Goal: Obtain resource: Download file/media

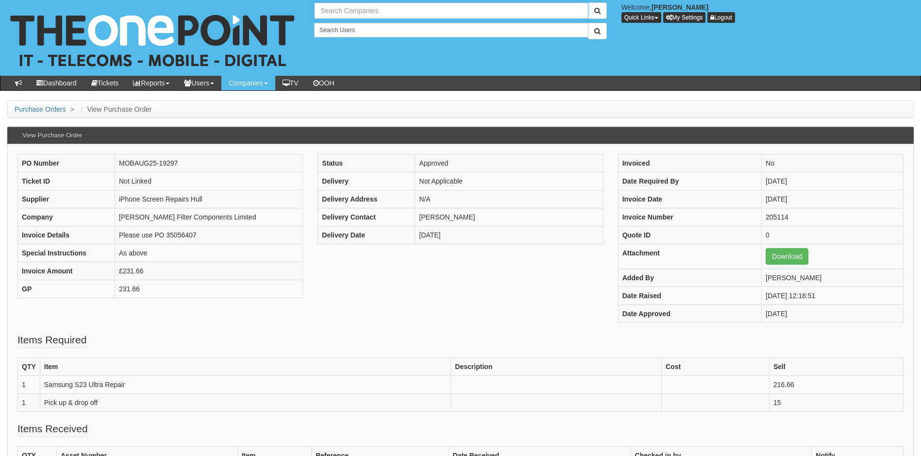
click at [356, 15] on input "text" at bounding box center [451, 10] width 274 height 17
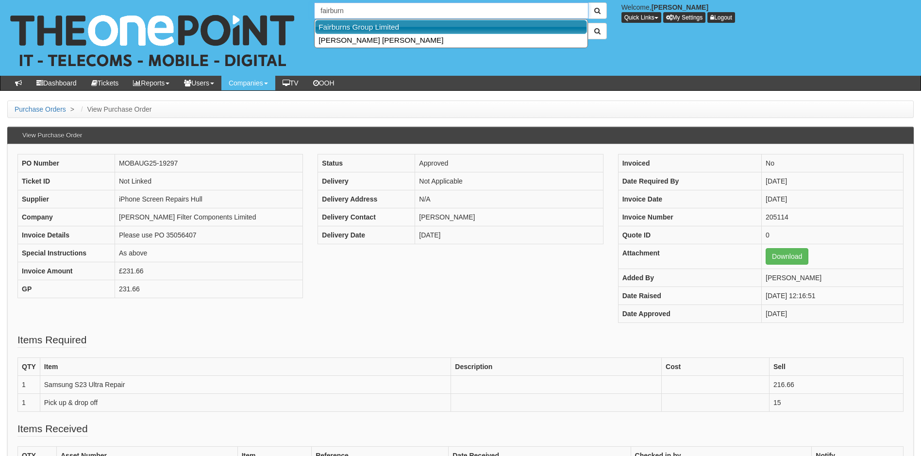
click at [369, 27] on link "Fairburns Group Limited" at bounding box center [451, 27] width 272 height 14
type input "Fairburns Group Limited"
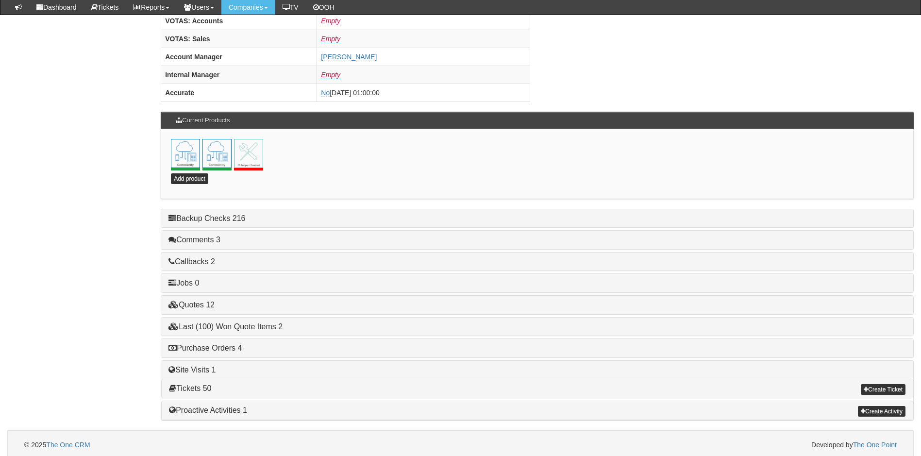
scroll to position [424, 0]
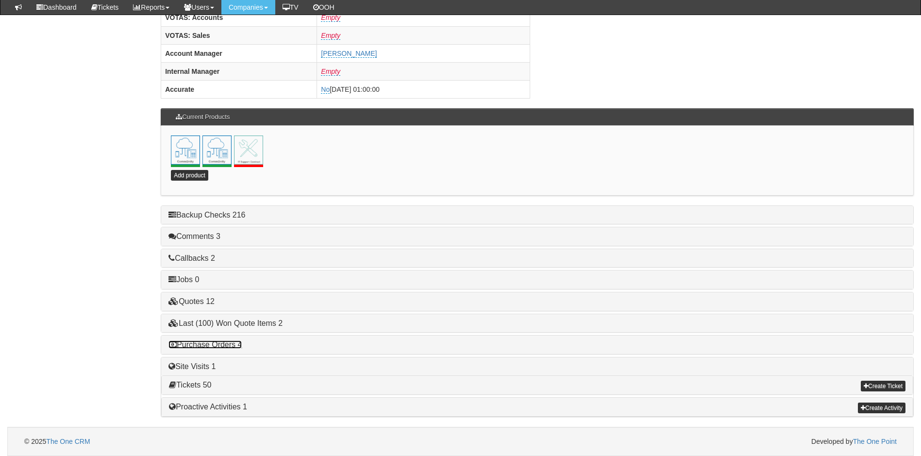
click at [218, 343] on link "Purchase Orders 4" at bounding box center [205, 344] width 73 height 8
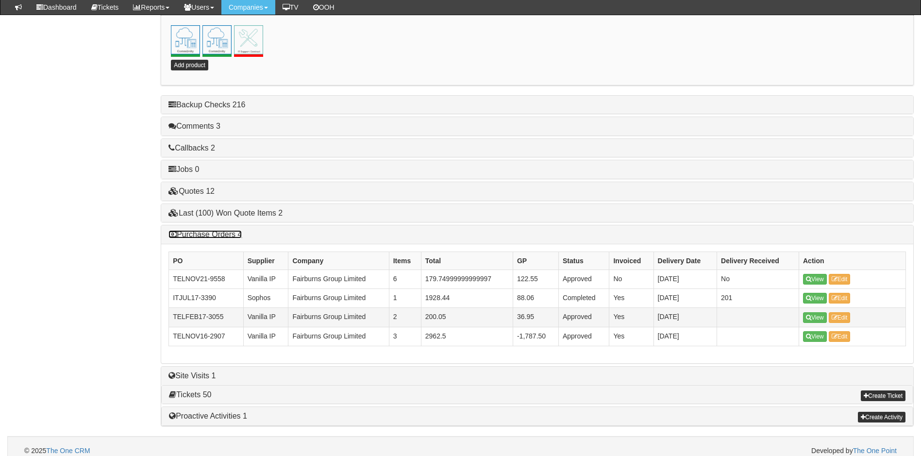
scroll to position [544, 0]
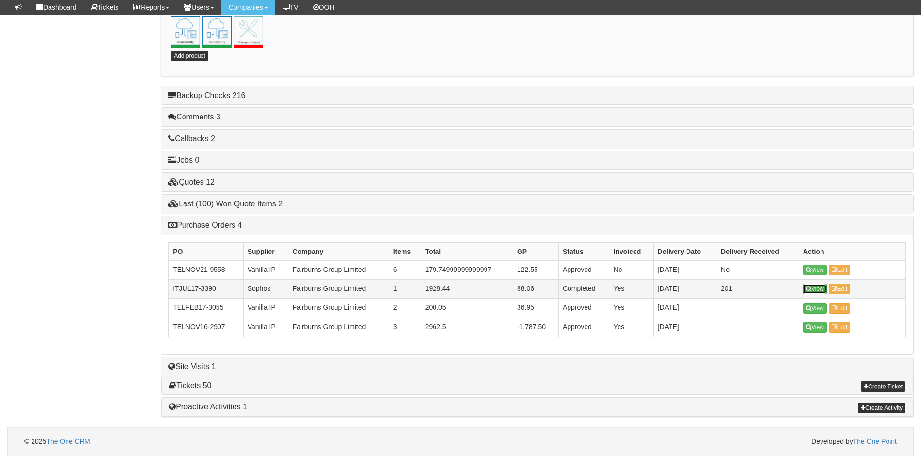
click at [817, 290] on link "View" at bounding box center [815, 289] width 24 height 11
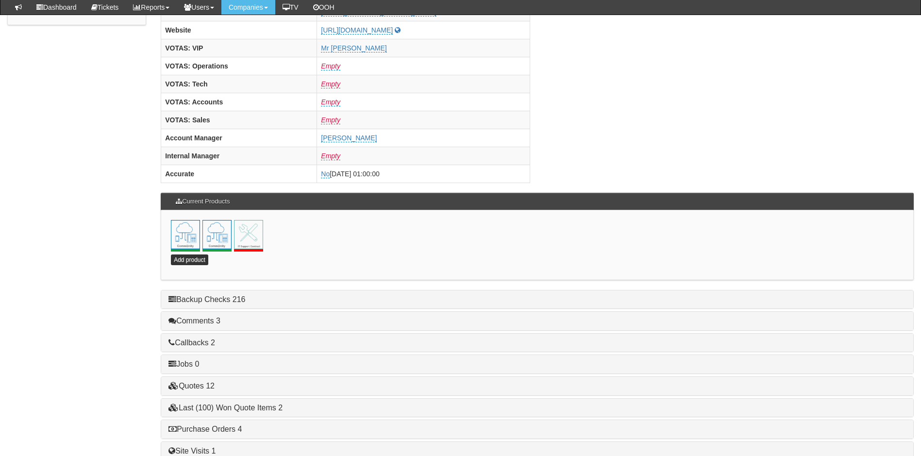
scroll to position [424, 0]
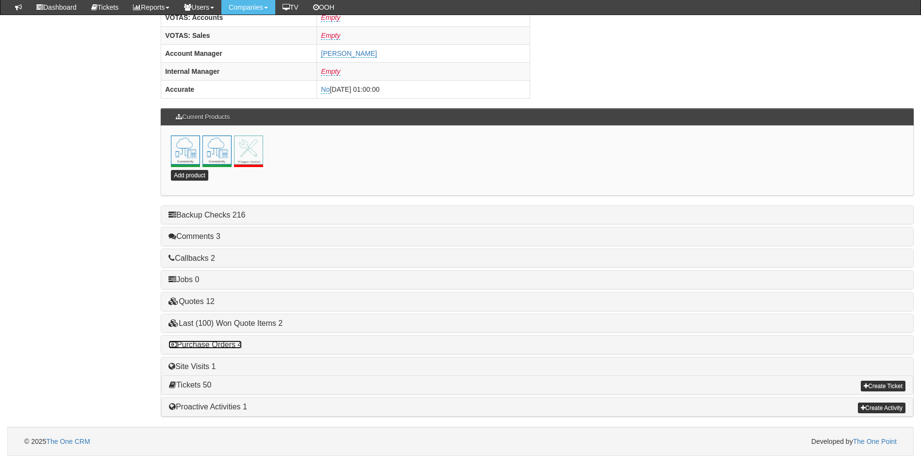
click at [217, 342] on link "Purchase Orders 4" at bounding box center [205, 344] width 73 height 8
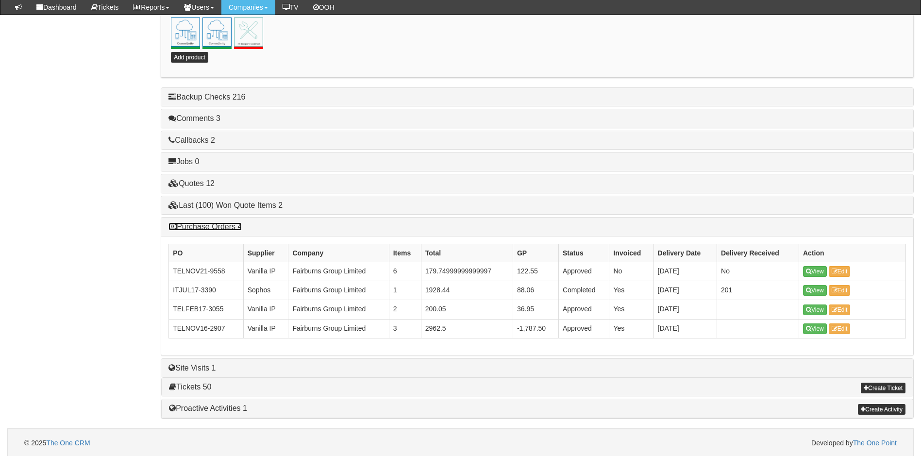
scroll to position [544, 0]
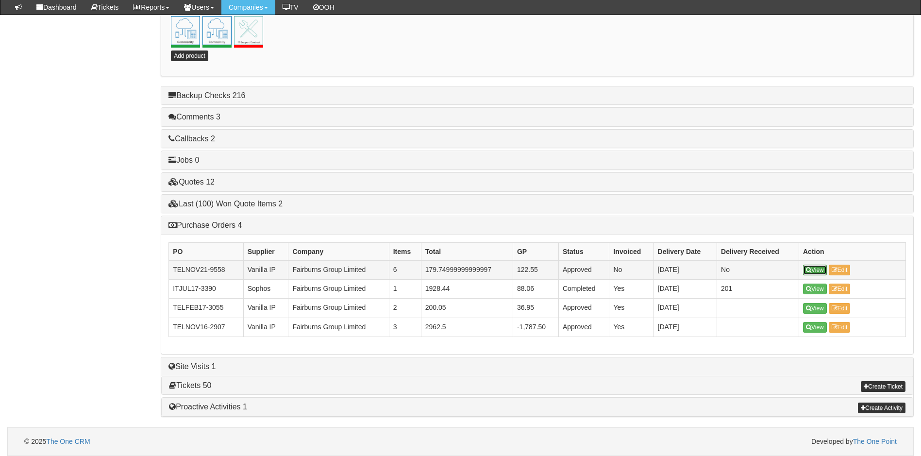
click at [814, 271] on link "View" at bounding box center [815, 270] width 24 height 11
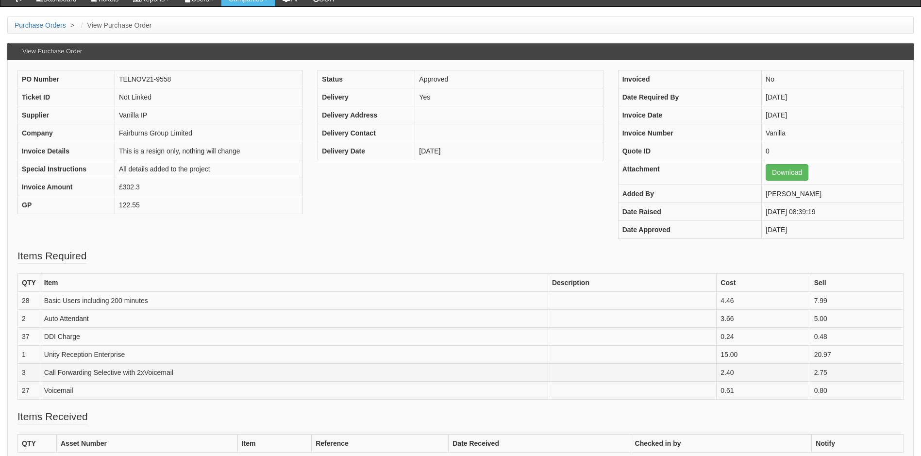
scroll to position [97, 0]
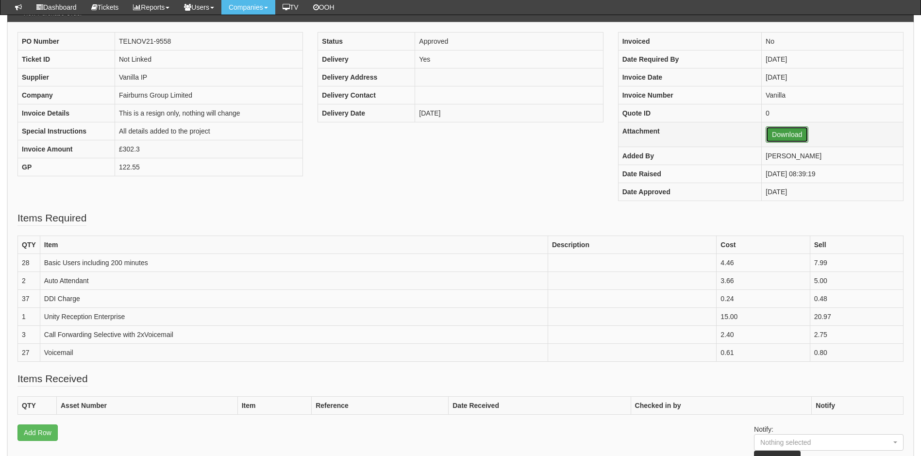
click at [773, 136] on link "Download" at bounding box center [787, 134] width 43 height 17
click at [405, 204] on div "PO Number TELNOV21-9558 Ticket ID Not Linked Supplier Vanilla IP Company Fairbu…" at bounding box center [460, 121] width 901 height 179
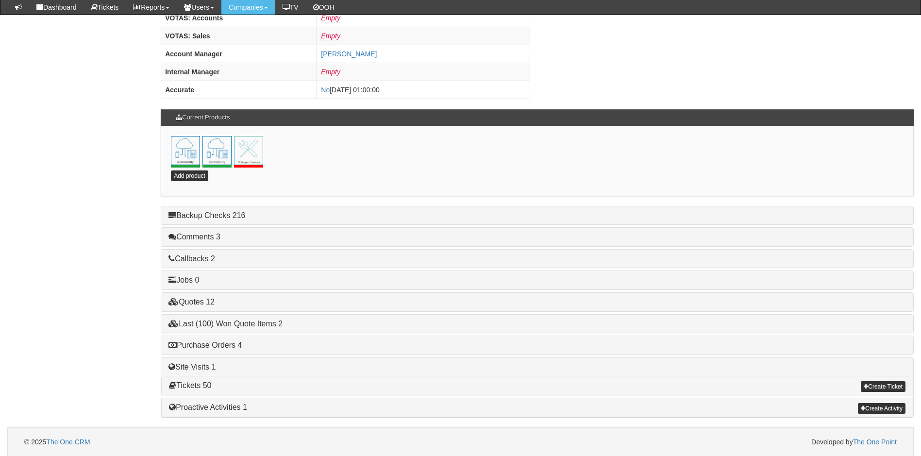
scroll to position [424, 0]
click at [210, 341] on link "Purchase Orders 4" at bounding box center [205, 344] width 73 height 8
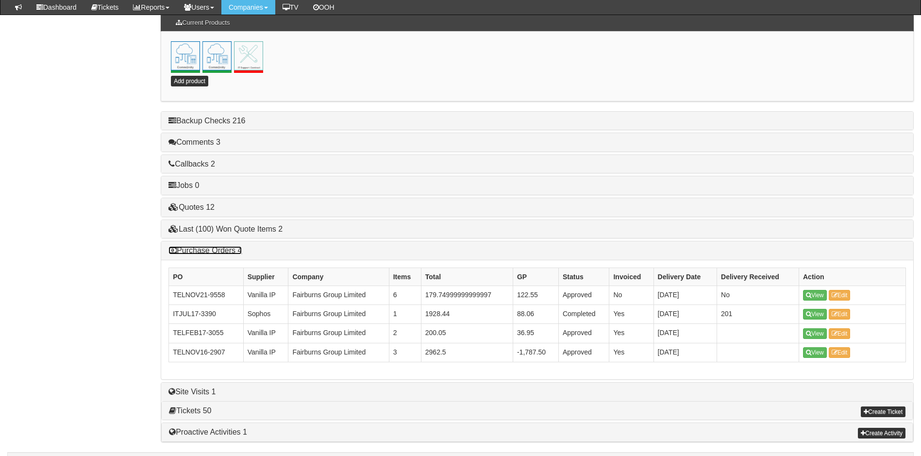
scroll to position [522, 0]
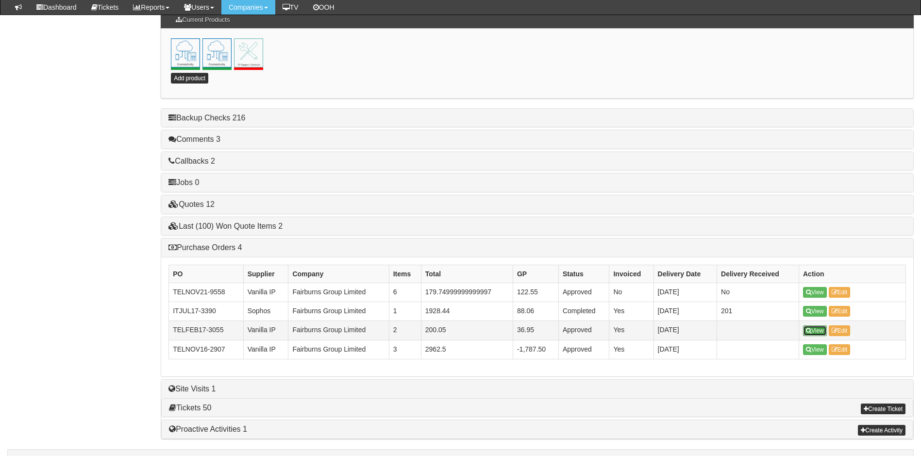
click at [821, 330] on link "View" at bounding box center [815, 330] width 24 height 11
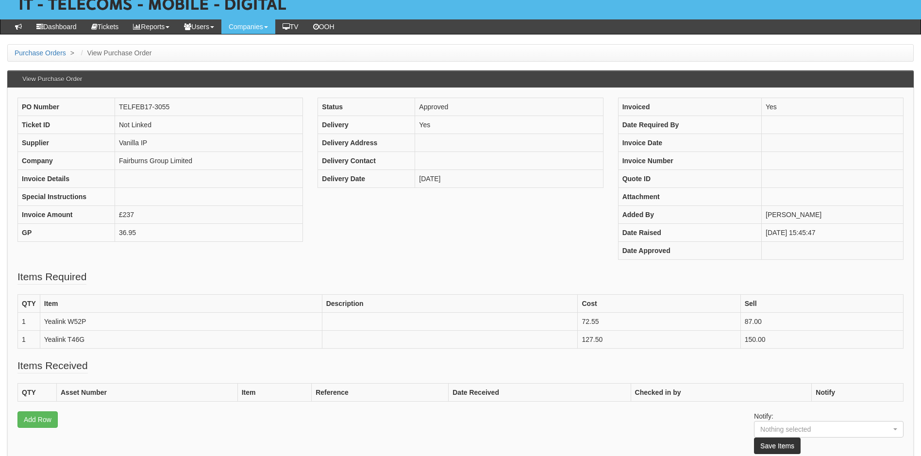
scroll to position [170, 0]
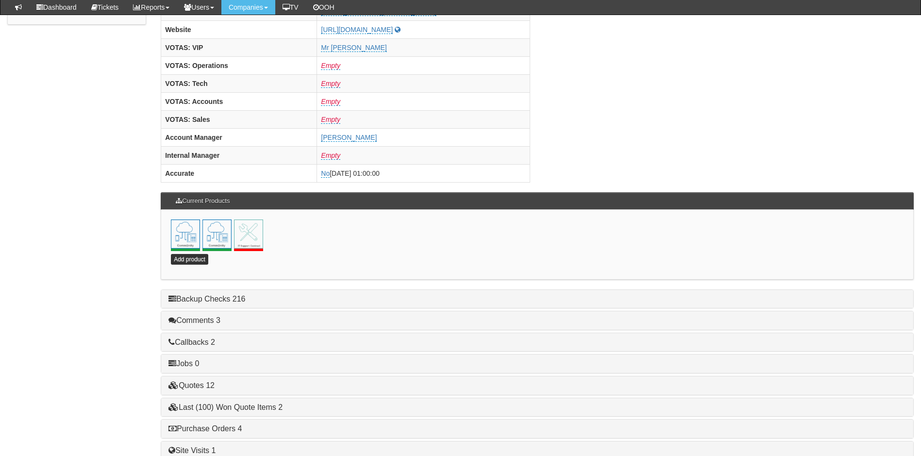
scroll to position [424, 0]
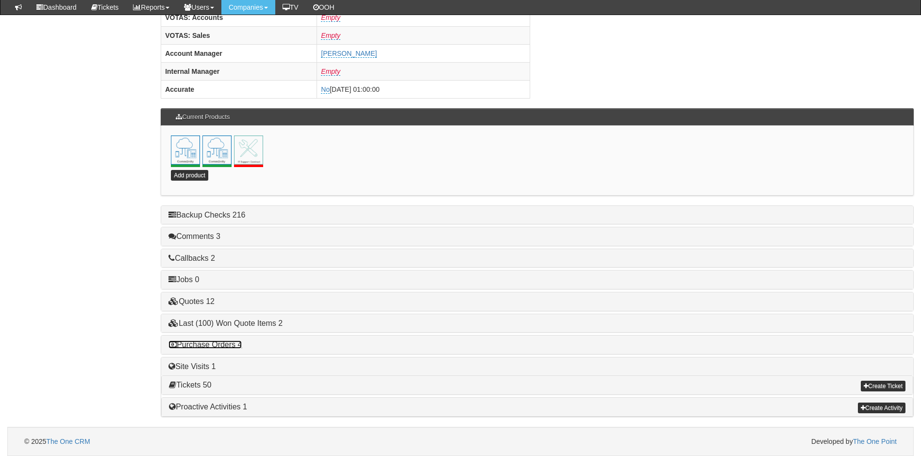
click at [224, 344] on link "Purchase Orders 4" at bounding box center [205, 344] width 73 height 8
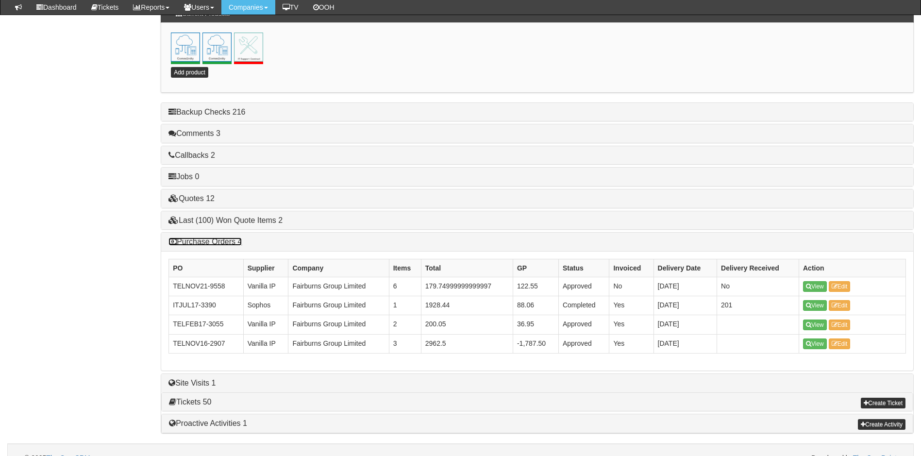
scroll to position [544, 0]
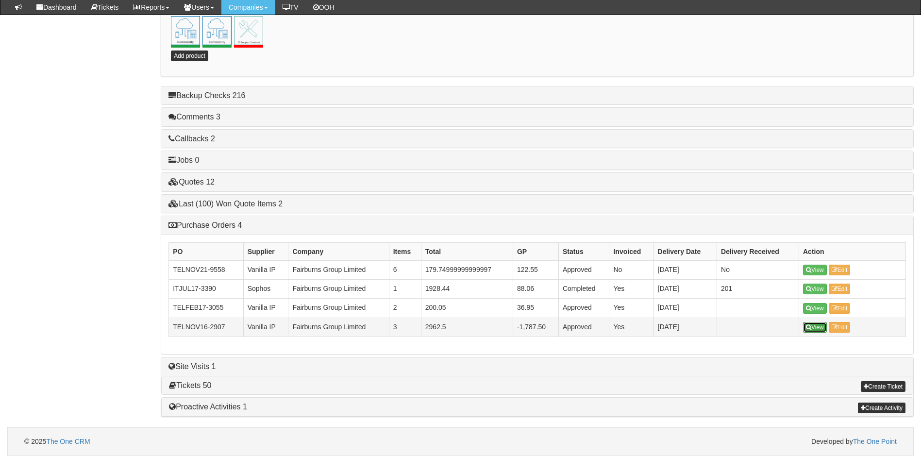
click at [813, 326] on link "View" at bounding box center [815, 327] width 24 height 11
